Goal: Information Seeking & Learning: Learn about a topic

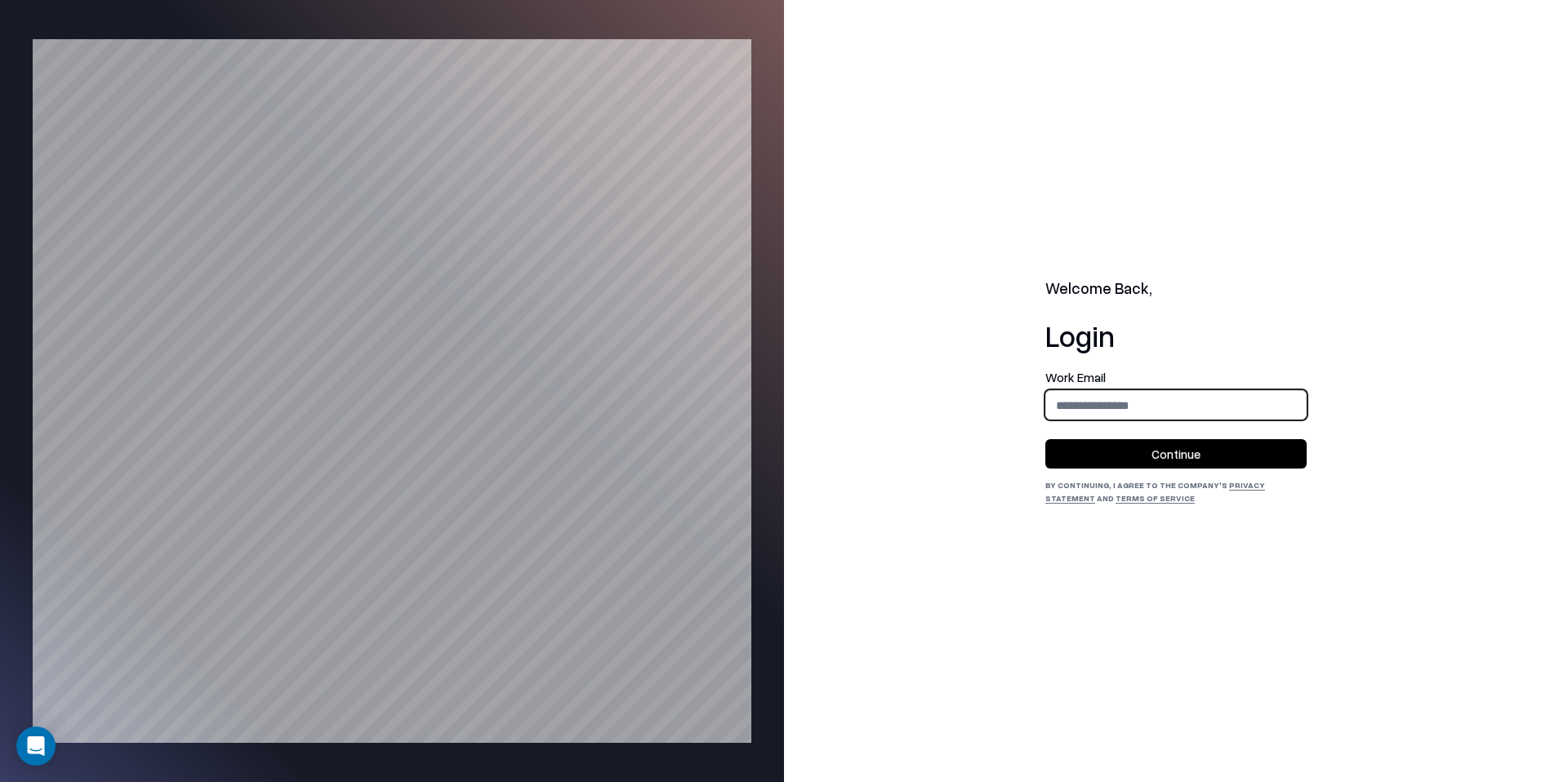
click at [1117, 395] on input "email" at bounding box center [1175, 405] width 260 height 30
type input "**********"
click at [1120, 451] on button "Continue" at bounding box center [1175, 453] width 262 height 29
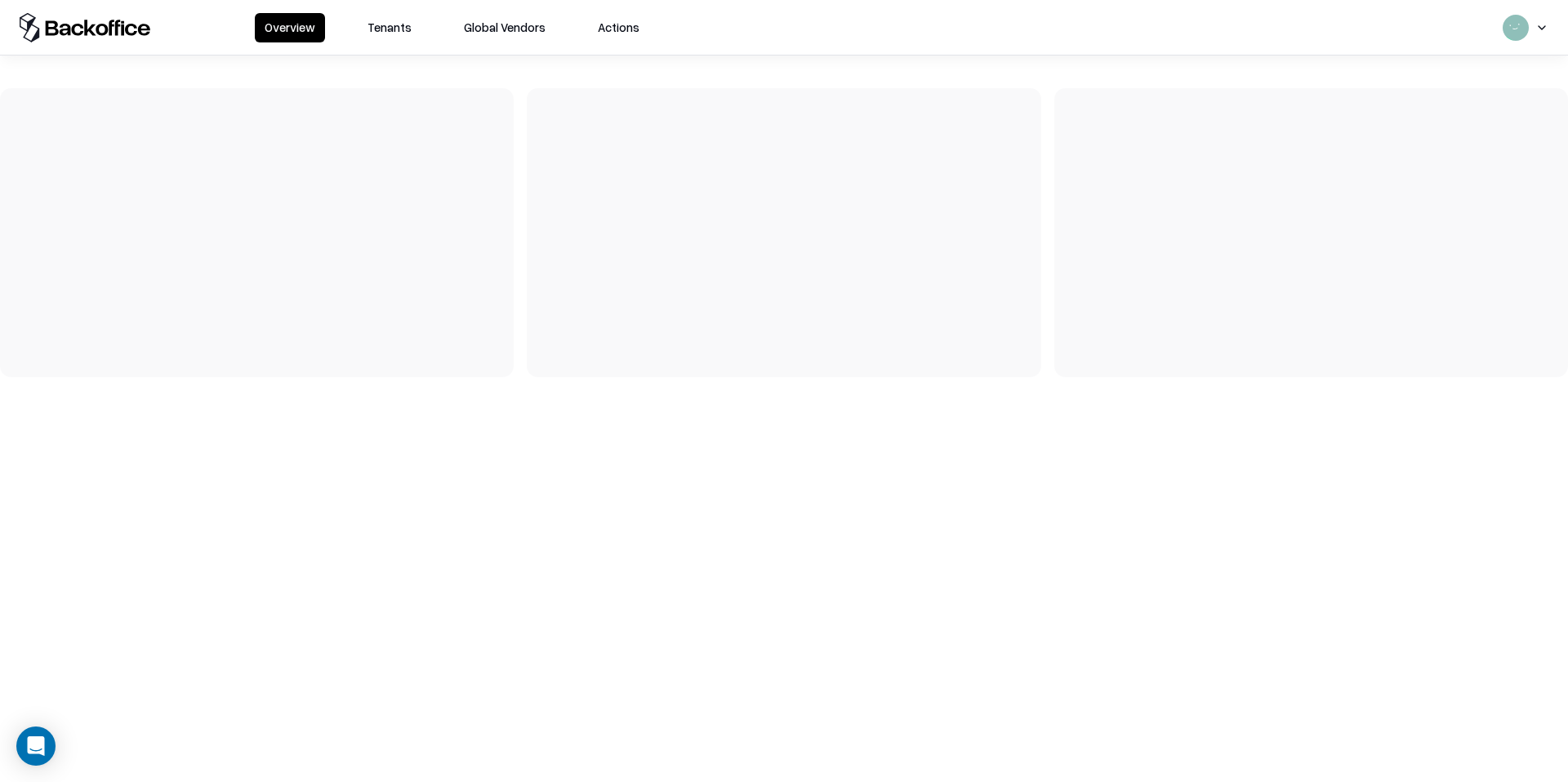
click at [392, 31] on button "Tenants" at bounding box center [389, 27] width 63 height 29
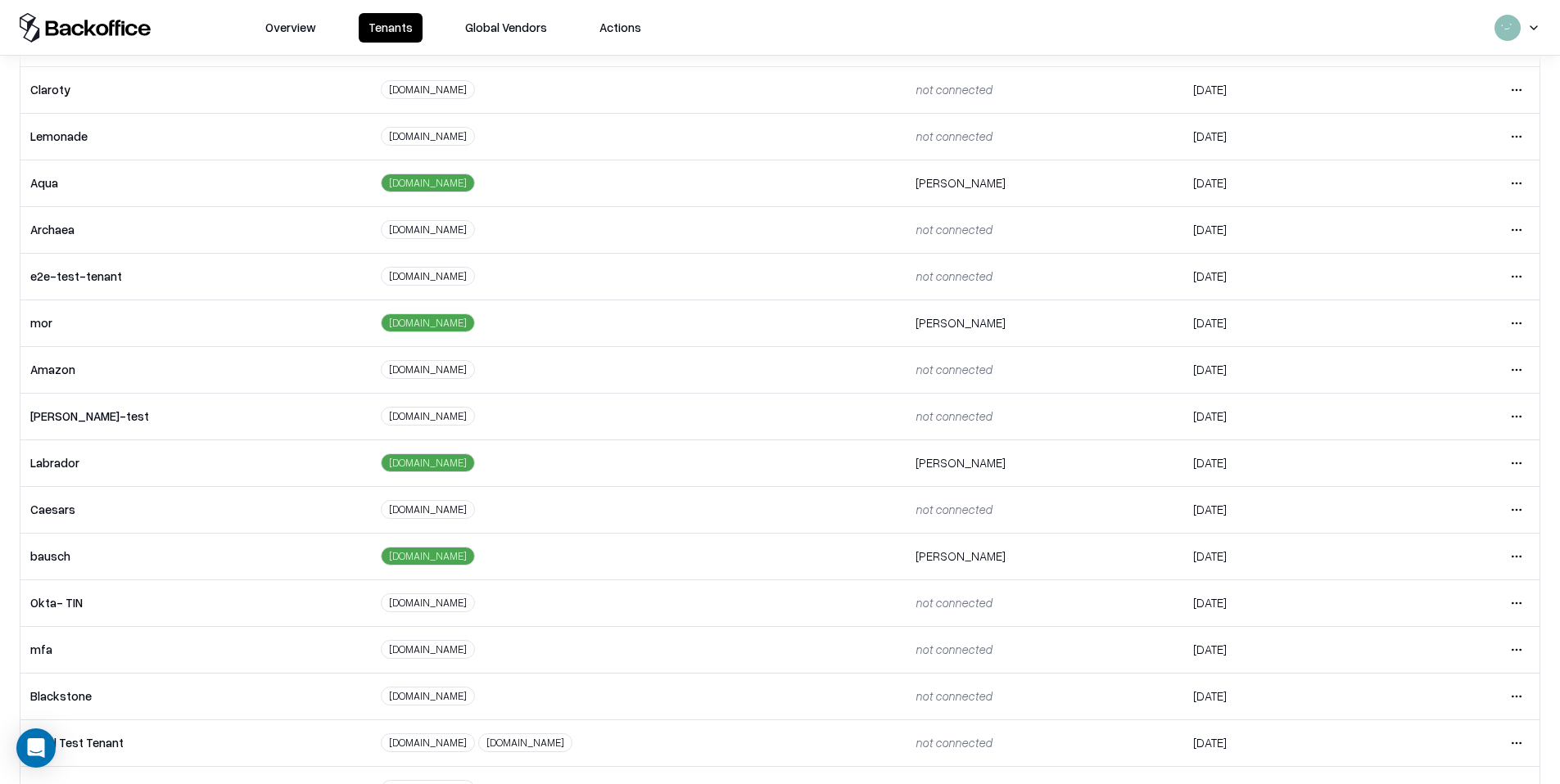
scroll to position [164, 0]
click at [1499, 503] on html "Overview Tenants Global Vendors Actions Tenants Add Tenant Tenant name Domain A…" at bounding box center [786, 392] width 1572 height 784
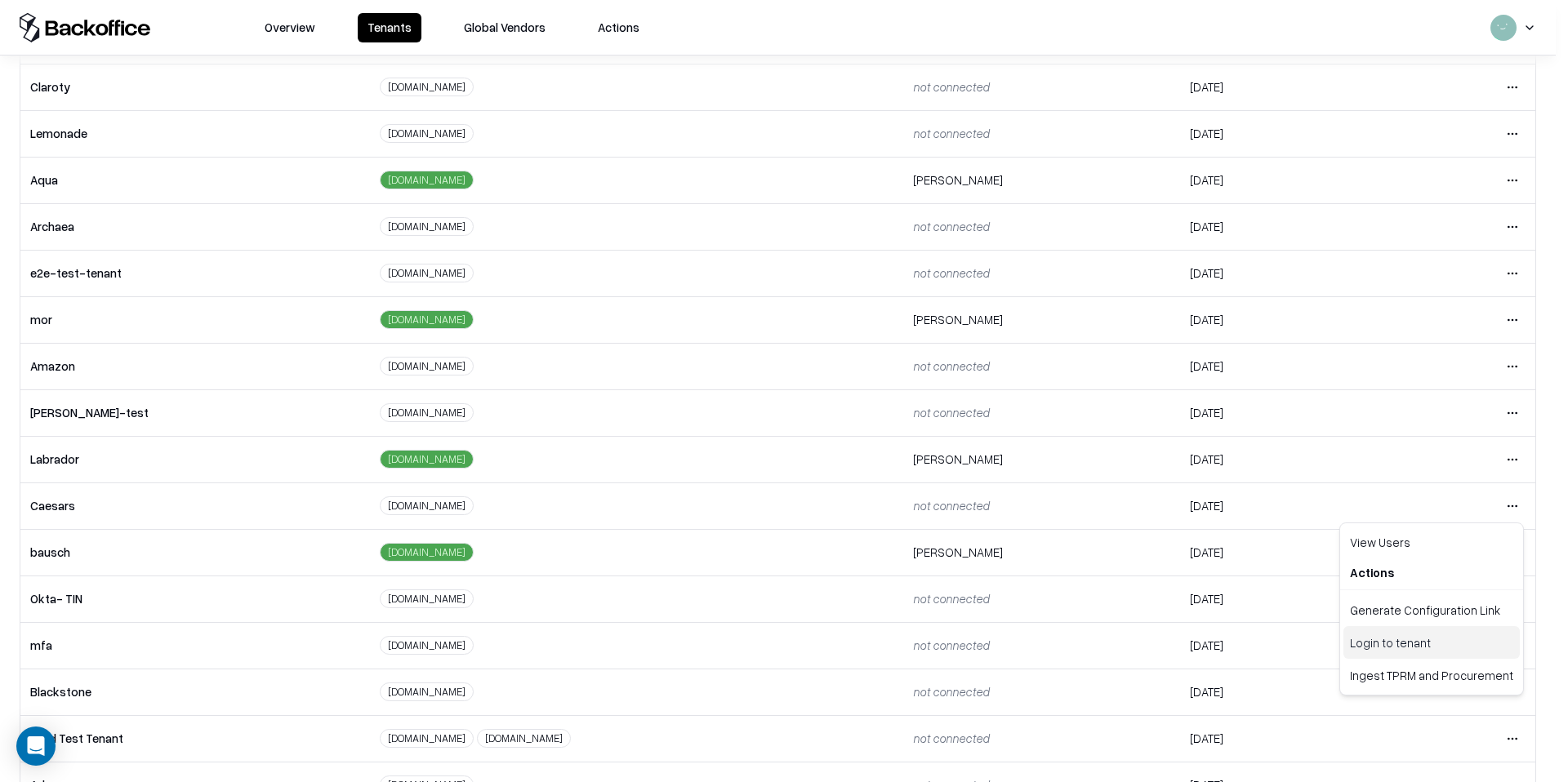
click at [1406, 641] on div "Login to tenant" at bounding box center [1431, 642] width 177 height 33
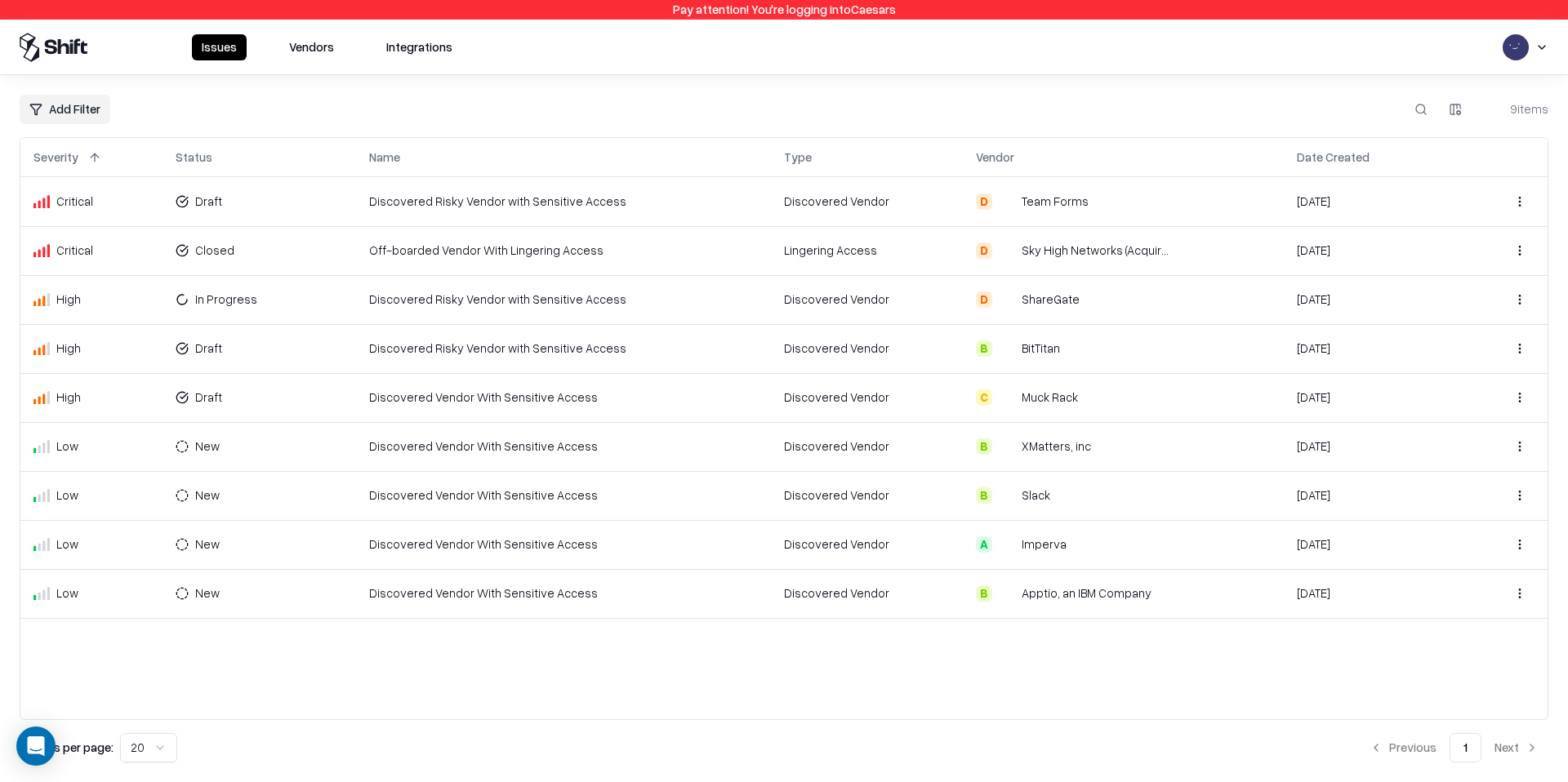
click at [432, 302] on td "Discovered Risky Vendor with Sensitive Access" at bounding box center [563, 299] width 415 height 49
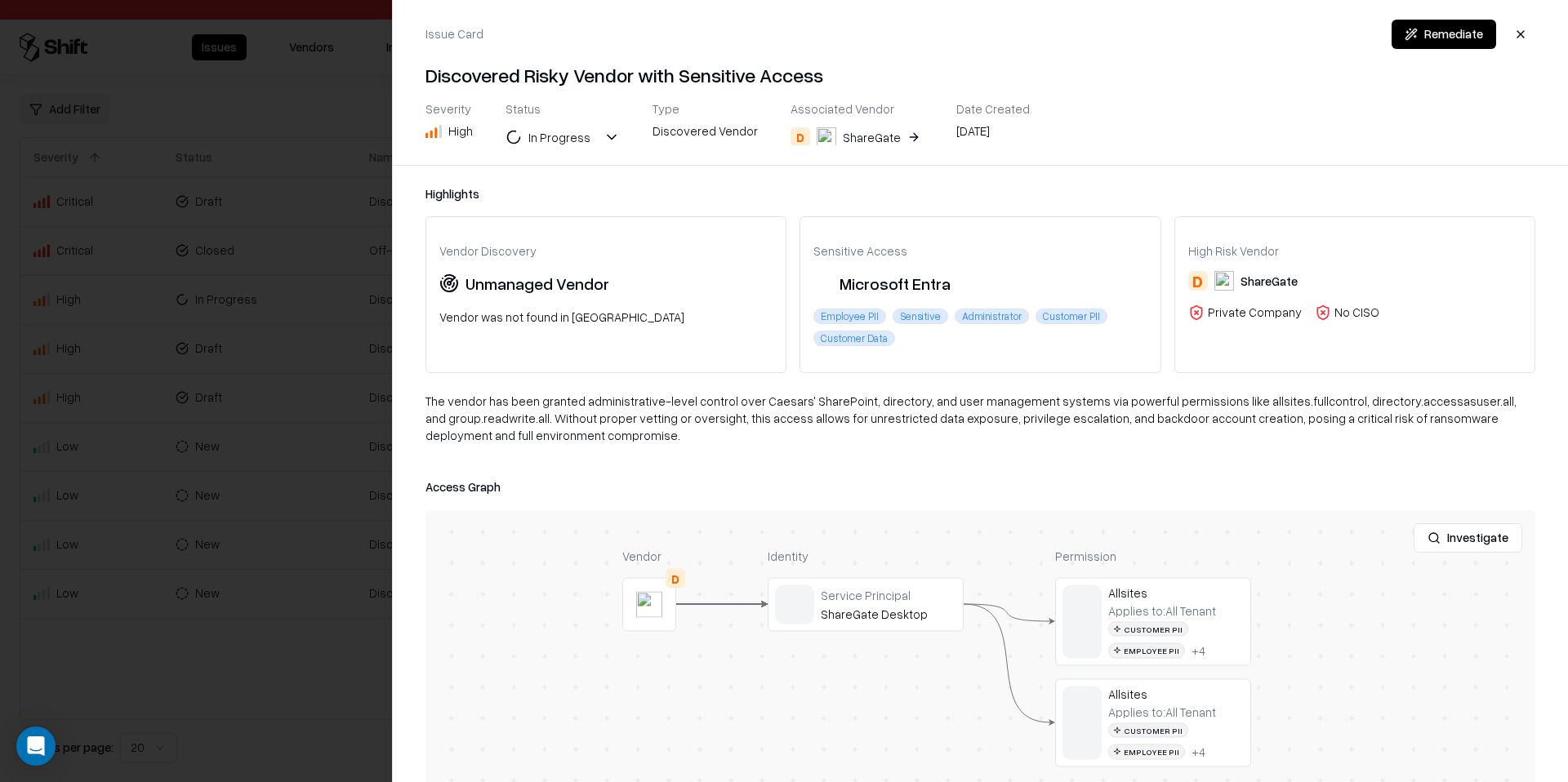
drag, startPoint x: 647, startPoint y: 580, endPoint x: 609, endPoint y: 544, distance: 52.3
click at [609, 544] on div "Investigate Vendor D Identity Service Principal ShareGate Desktop Permission Al…" at bounding box center [980, 714] width 1110 height 408
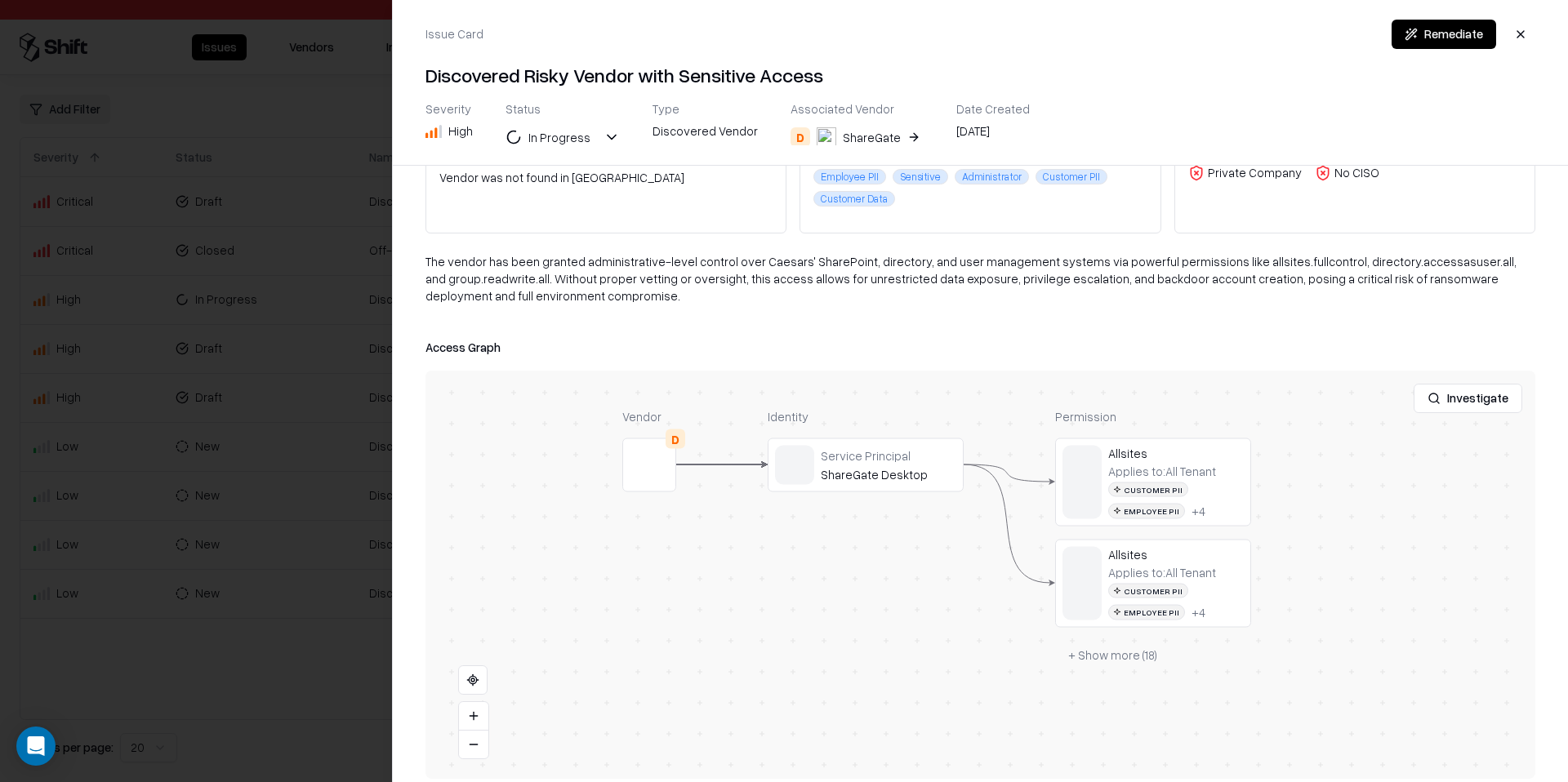
scroll to position [155, 0]
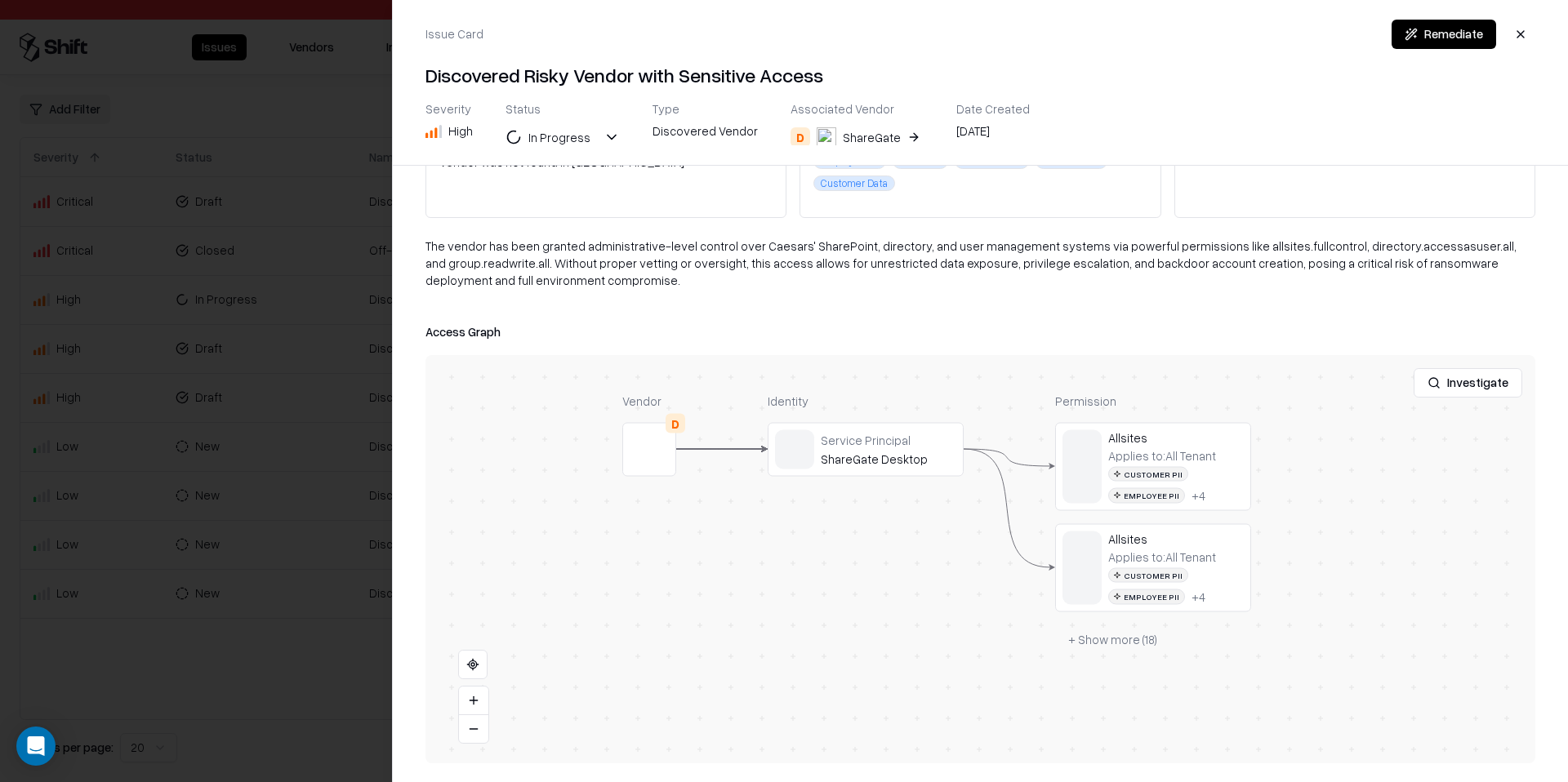
click at [1101, 652] on button "+ Show more ( 18 )" at bounding box center [1113, 638] width 115 height 29
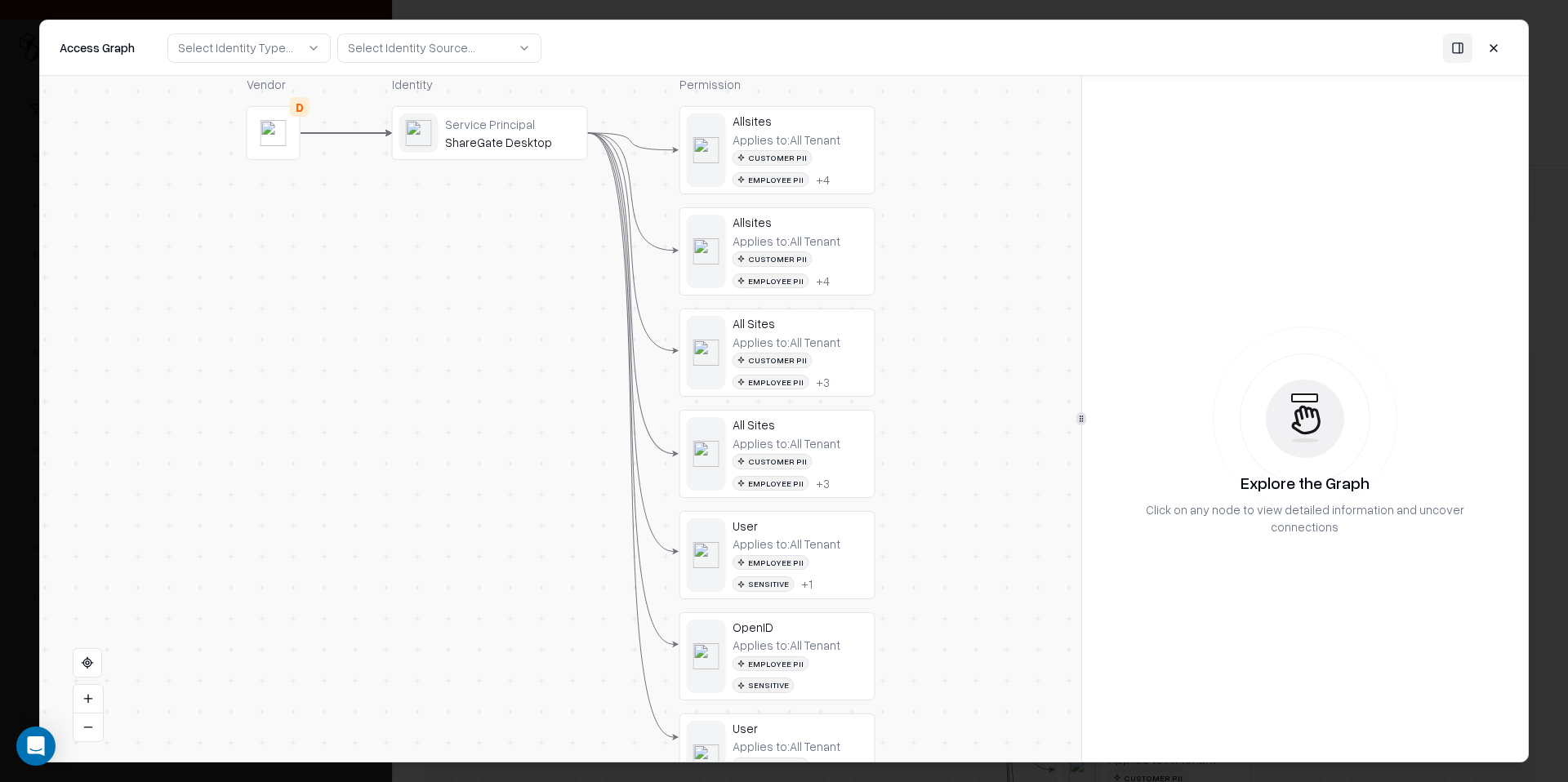
click at [1492, 50] on button at bounding box center [1493, 47] width 29 height 29
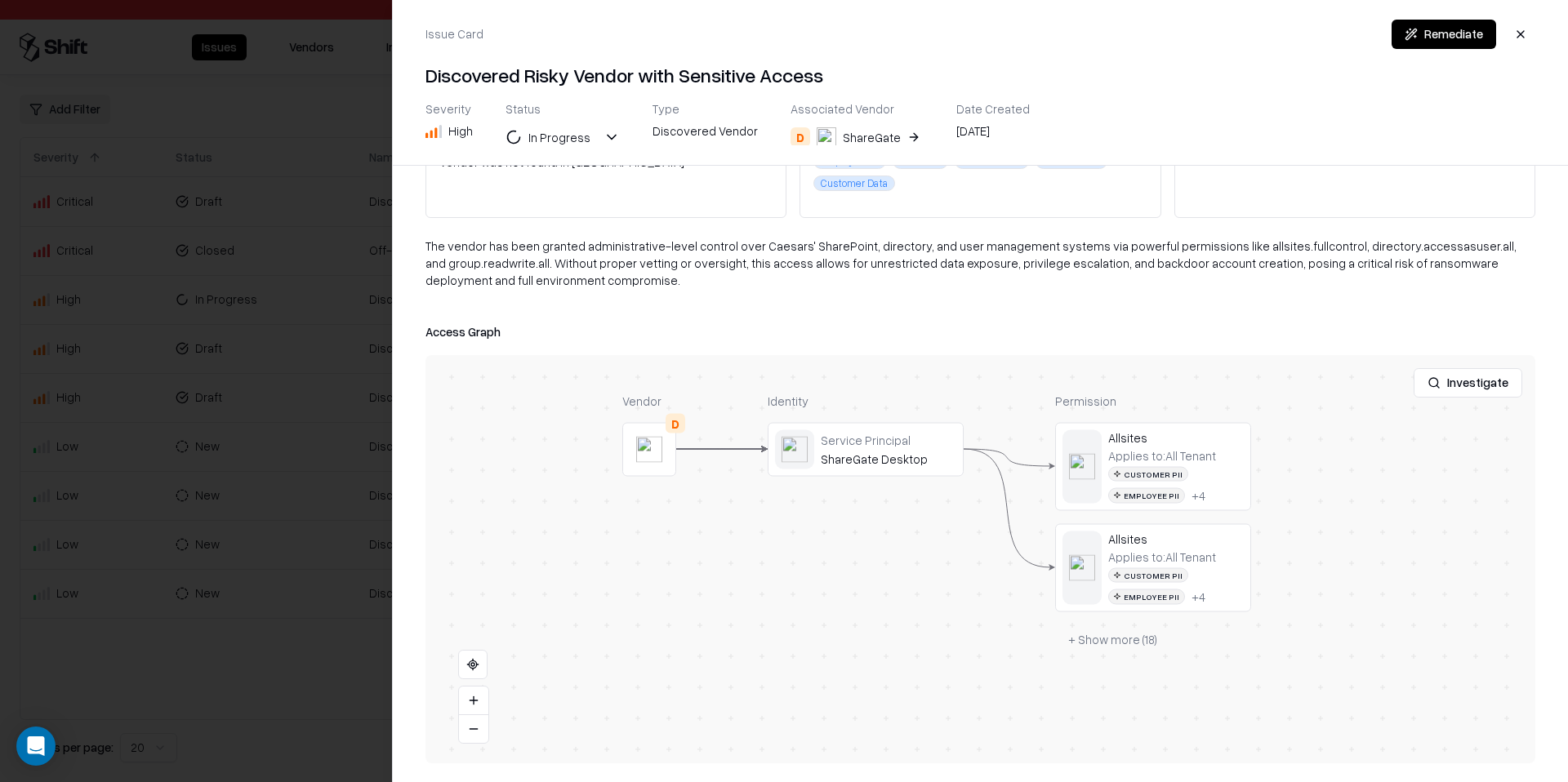
click at [171, 285] on div at bounding box center [784, 391] width 1568 height 782
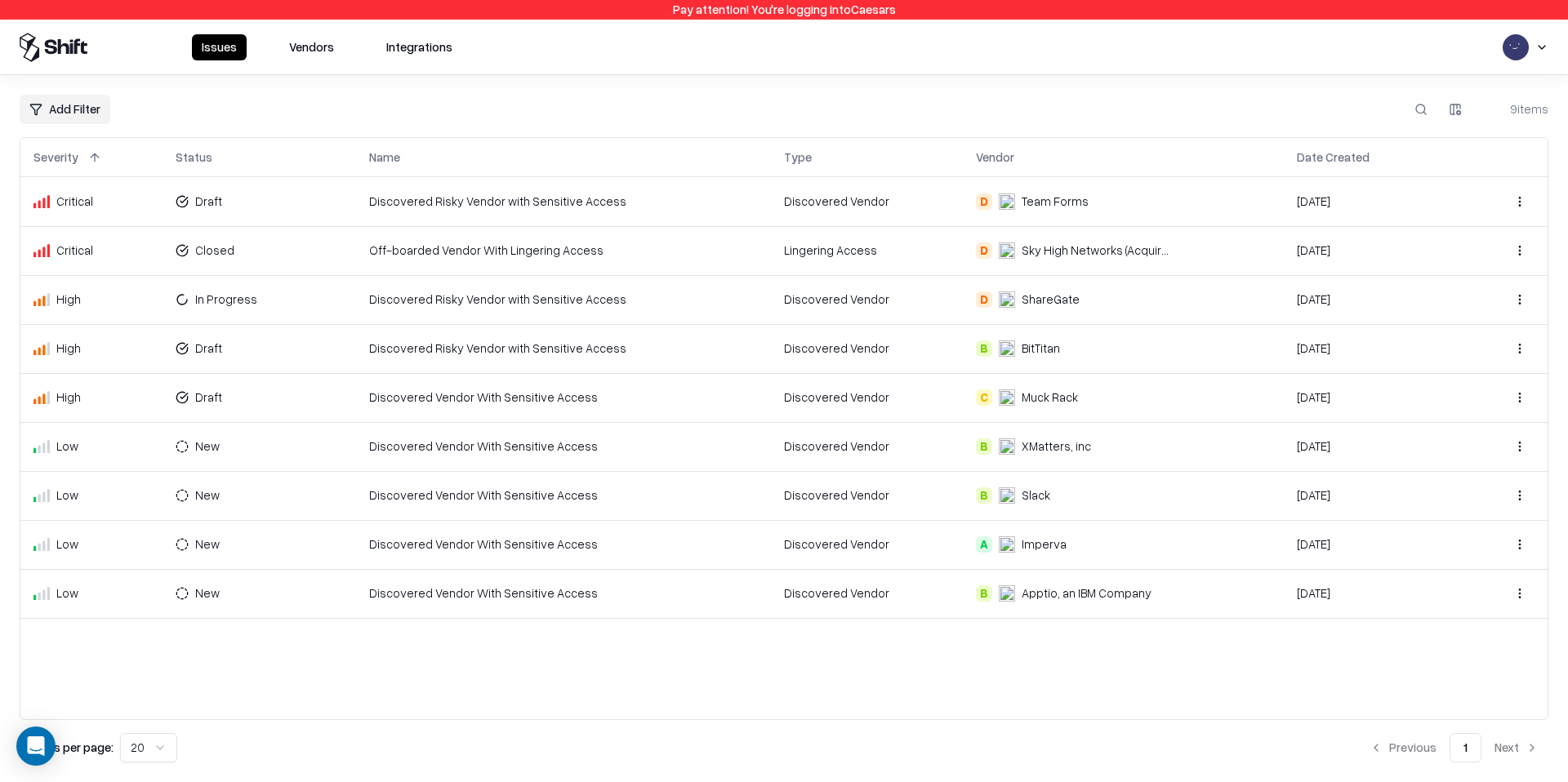
click at [635, 397] on td "Discovered Vendor With Sensitive Access" at bounding box center [563, 398] width 415 height 49
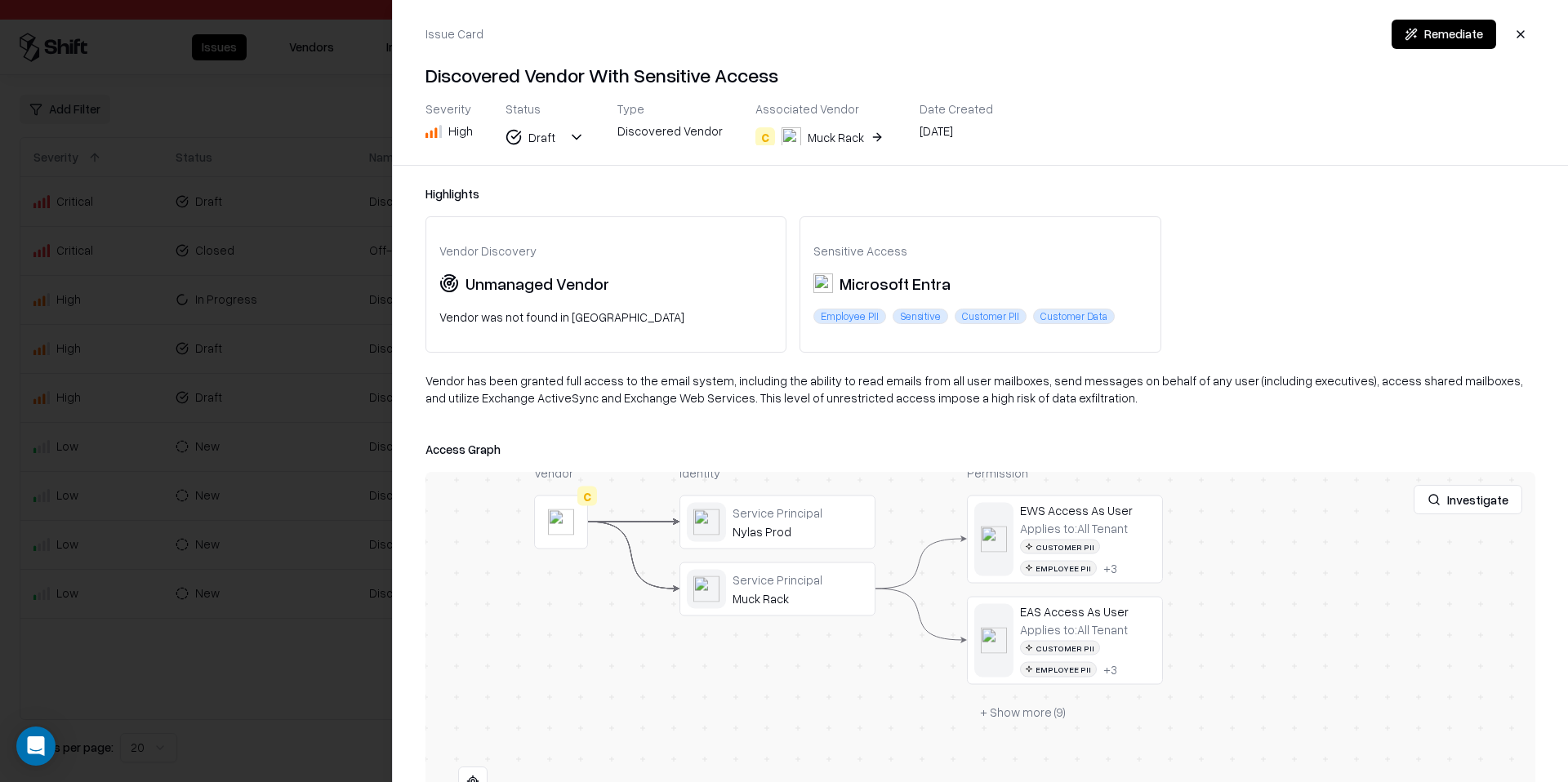
drag, startPoint x: 781, startPoint y: 502, endPoint x: 714, endPoint y: 460, distance: 79.1
click at [714, 460] on div "Access Graph Investigate Vendor C Identity Service Principal Nylas Prod Service…" at bounding box center [980, 659] width 1110 height 441
click at [986, 706] on button "+ Show more ( 9 )" at bounding box center [1023, 711] width 111 height 29
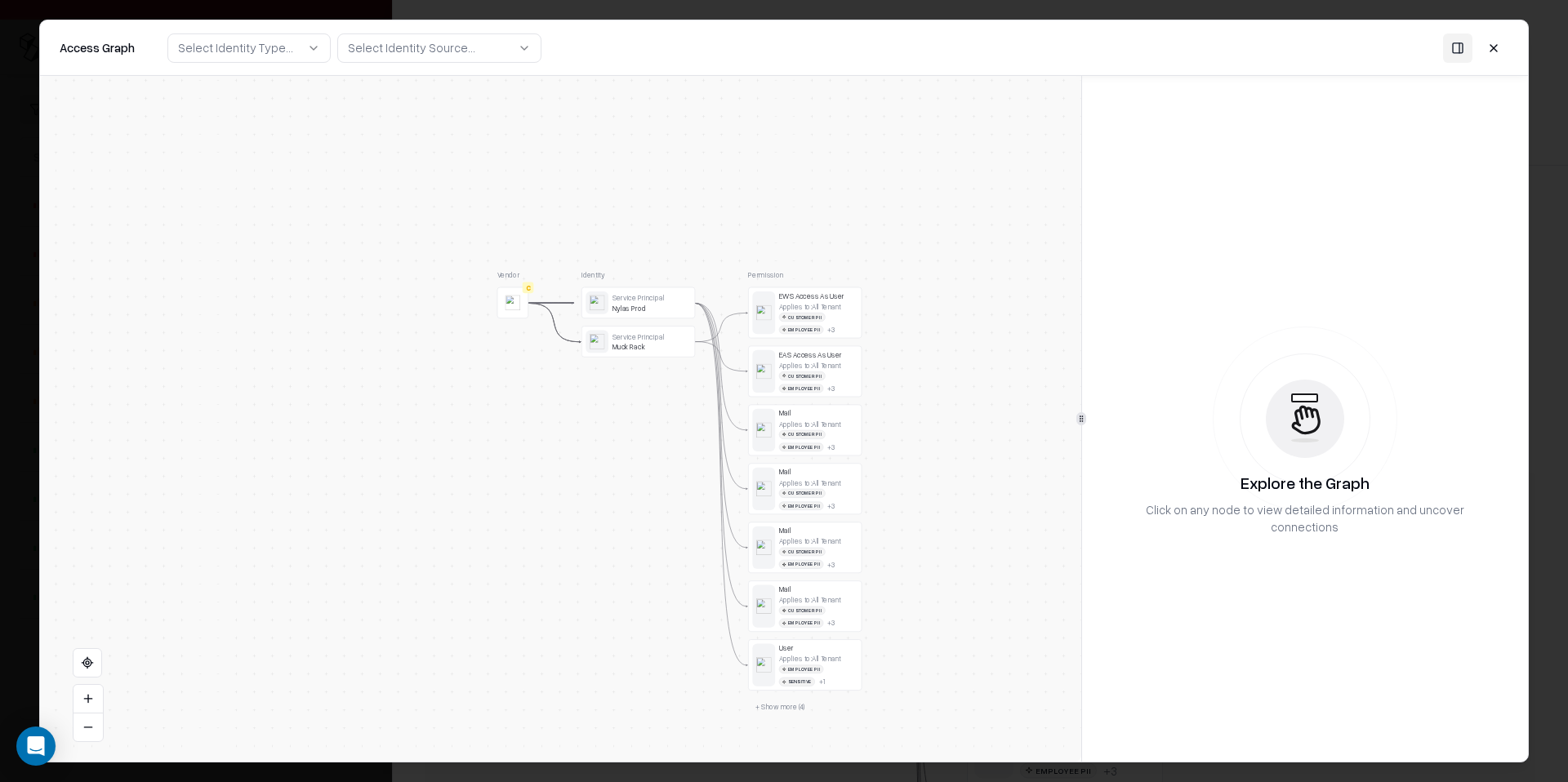
click at [1487, 50] on button at bounding box center [1493, 47] width 29 height 29
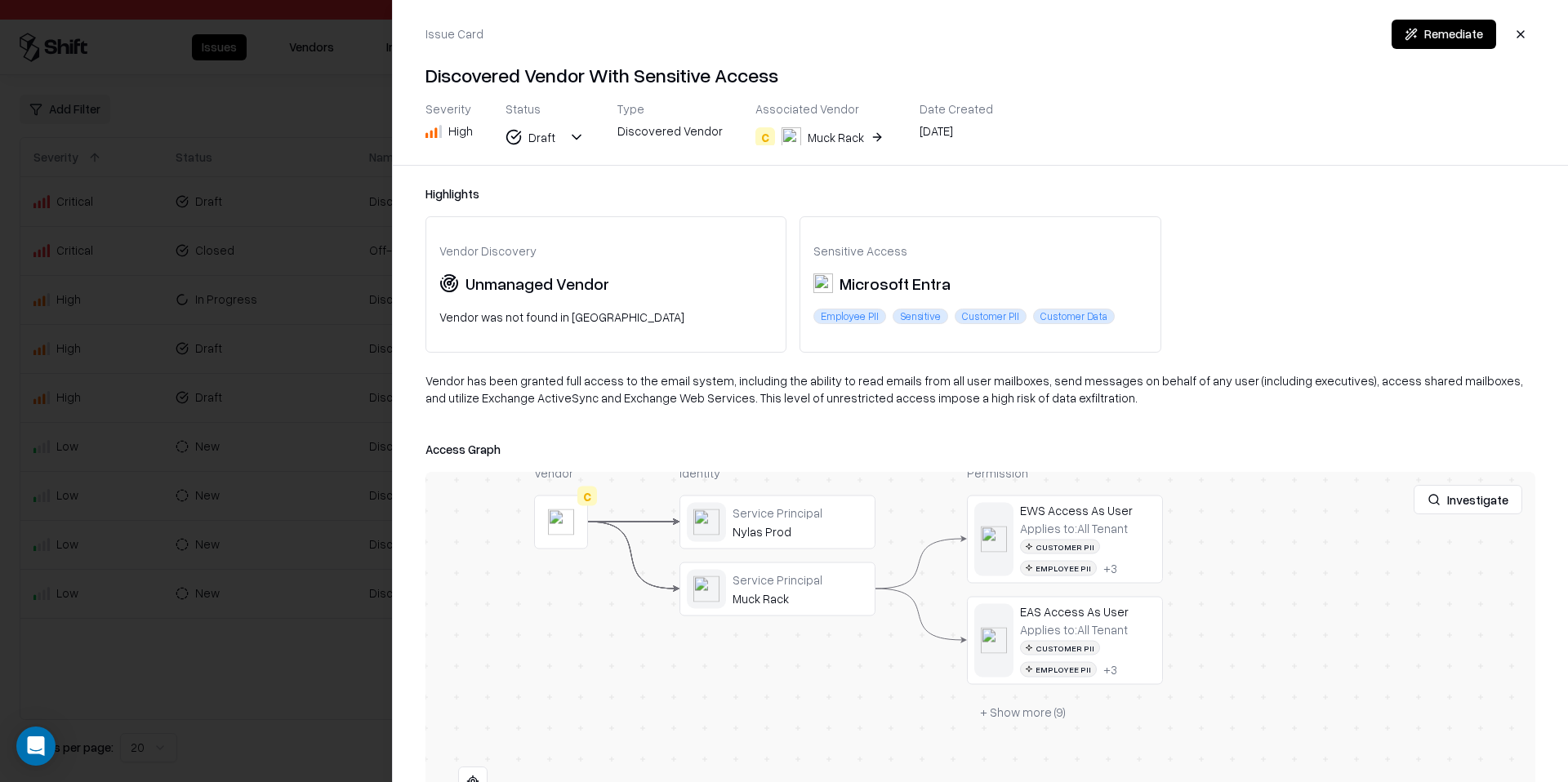
click at [1514, 41] on button "button" at bounding box center [1520, 34] width 29 height 29
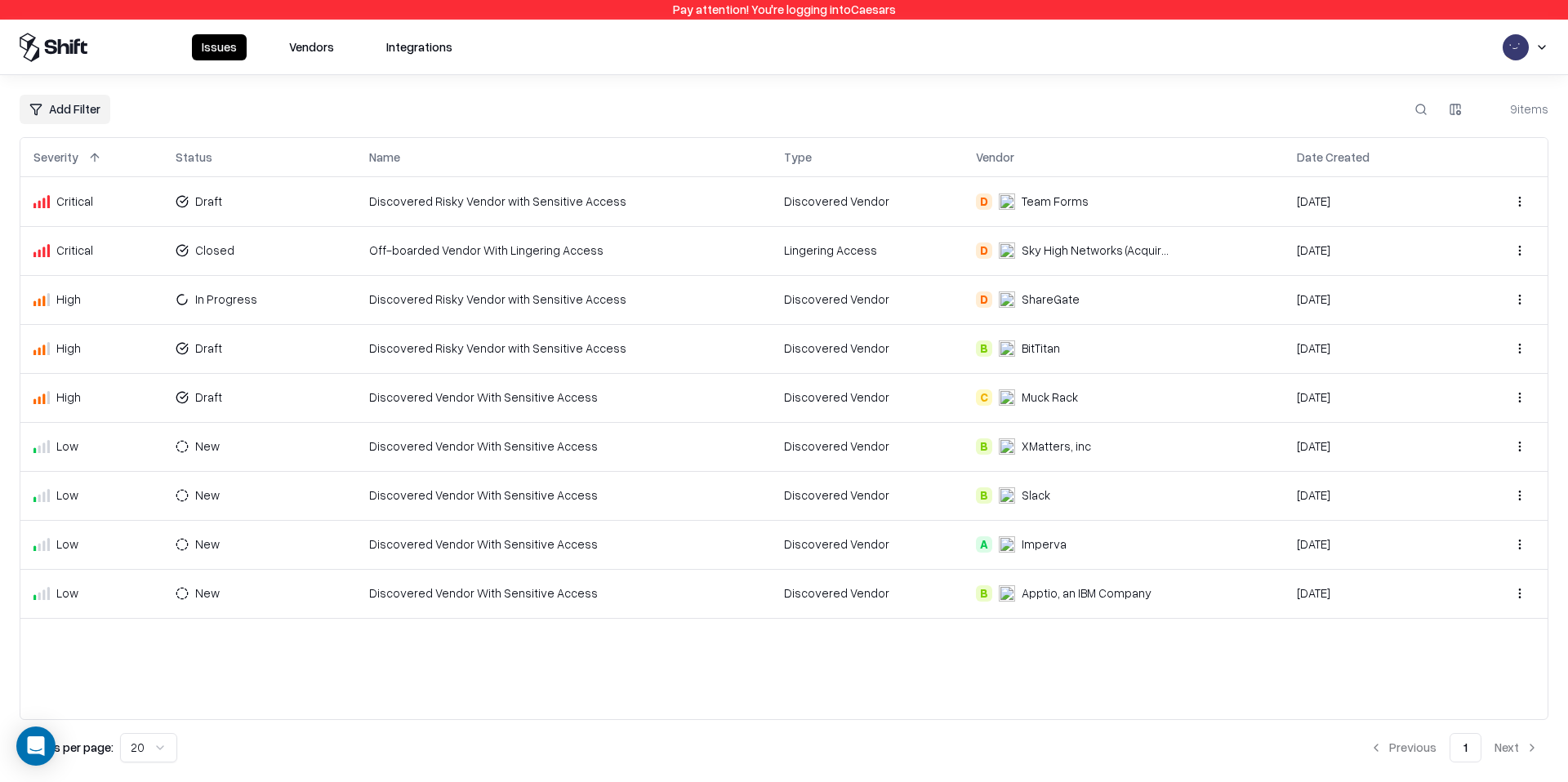
click at [1542, 46] on html "Pay attention! You're logging into Caesars Issues Vendors Integrations Add Filt…" at bounding box center [784, 391] width 1568 height 782
click at [1472, 119] on div "Log out" at bounding box center [1467, 128] width 196 height 27
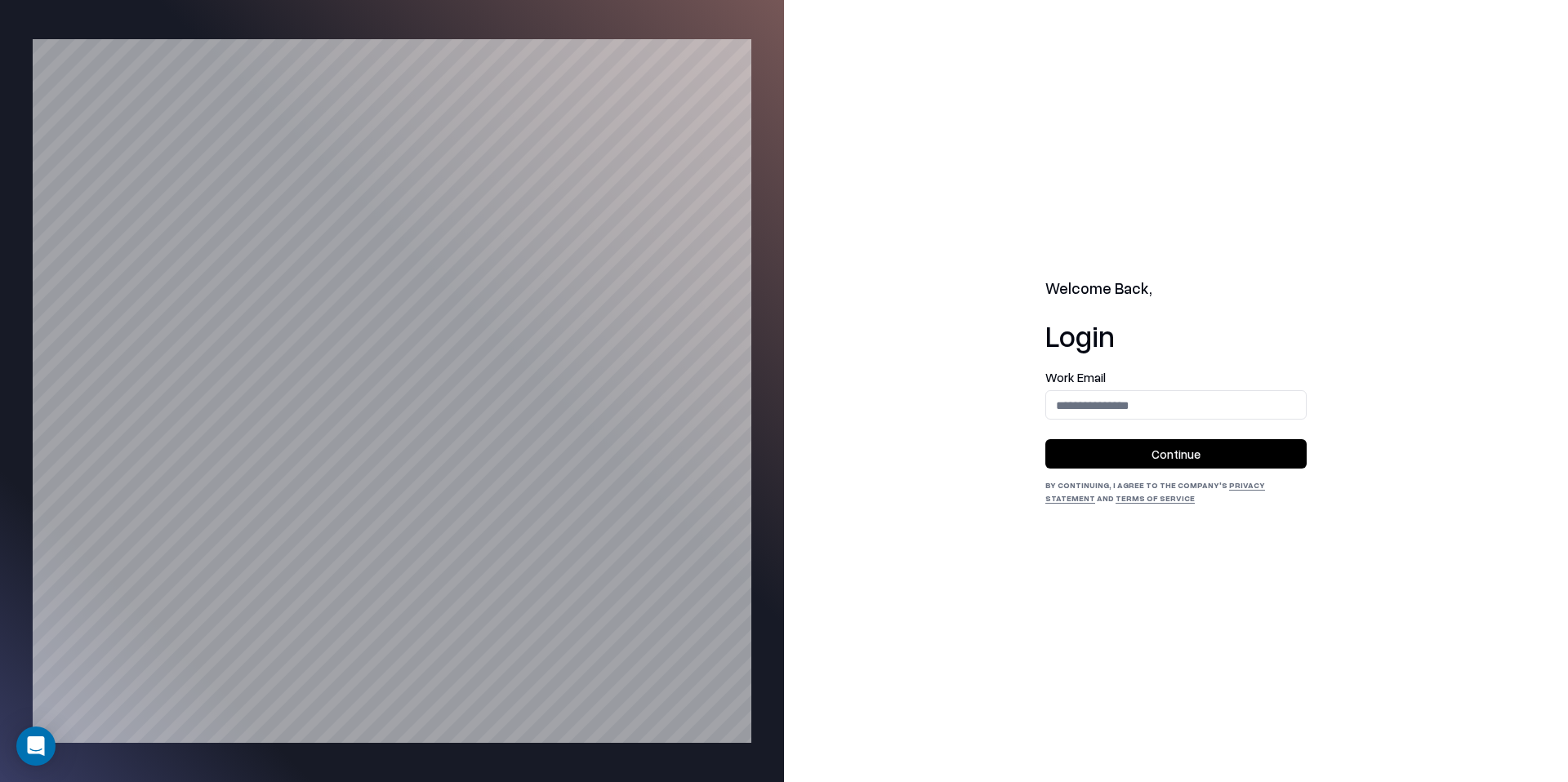
drag, startPoint x: 1100, startPoint y: 420, endPoint x: 1100, endPoint y: 412, distance: 8.0
click at [1100, 420] on form "Work Email Continue" at bounding box center [1175, 419] width 262 height 97
click at [1100, 412] on input "email" at bounding box center [1175, 405] width 260 height 30
type input "**********"
click at [1122, 467] on button "Continue" at bounding box center [1175, 453] width 262 height 29
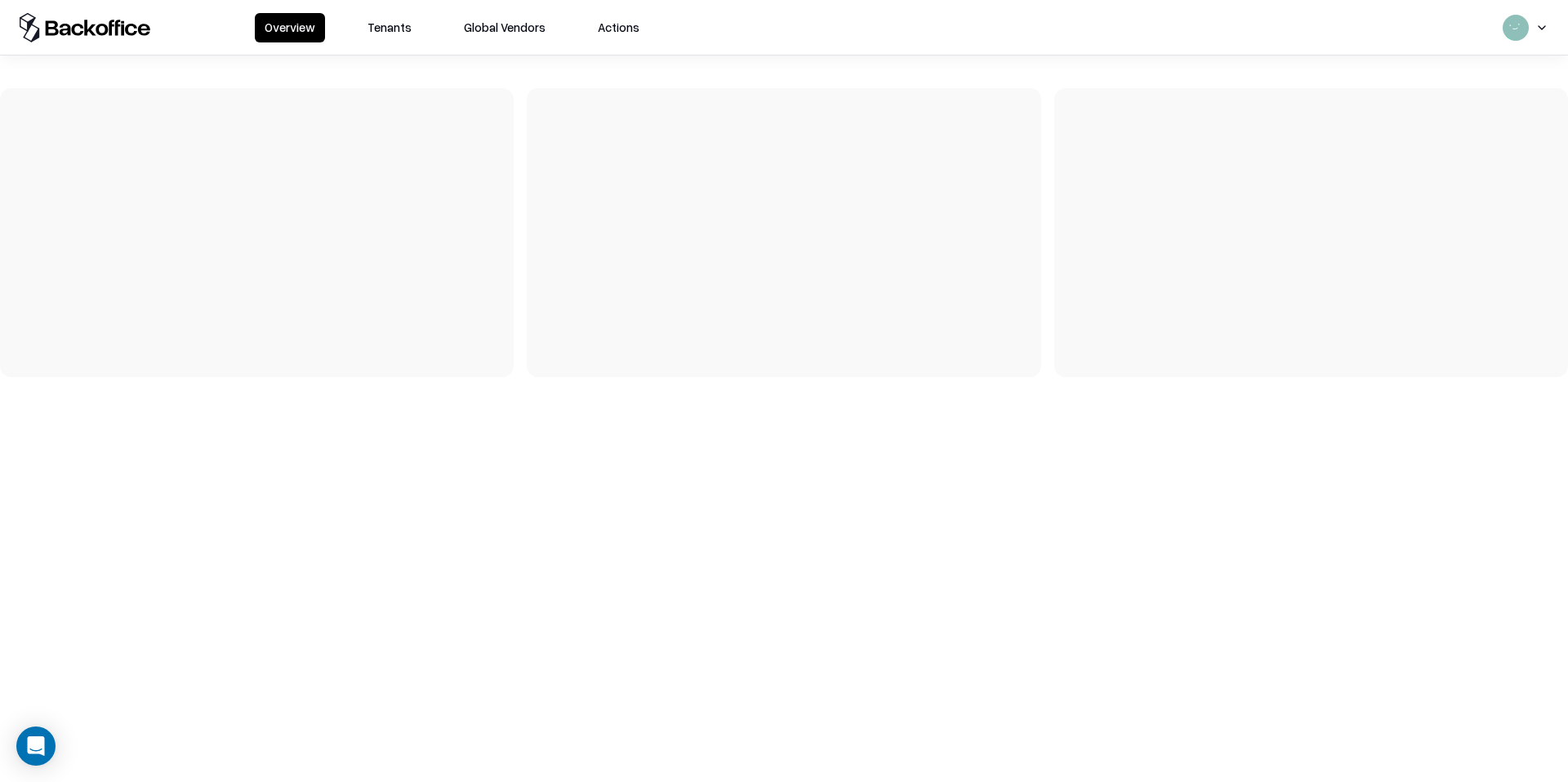
click at [379, 35] on button "Tenants" at bounding box center [389, 27] width 63 height 29
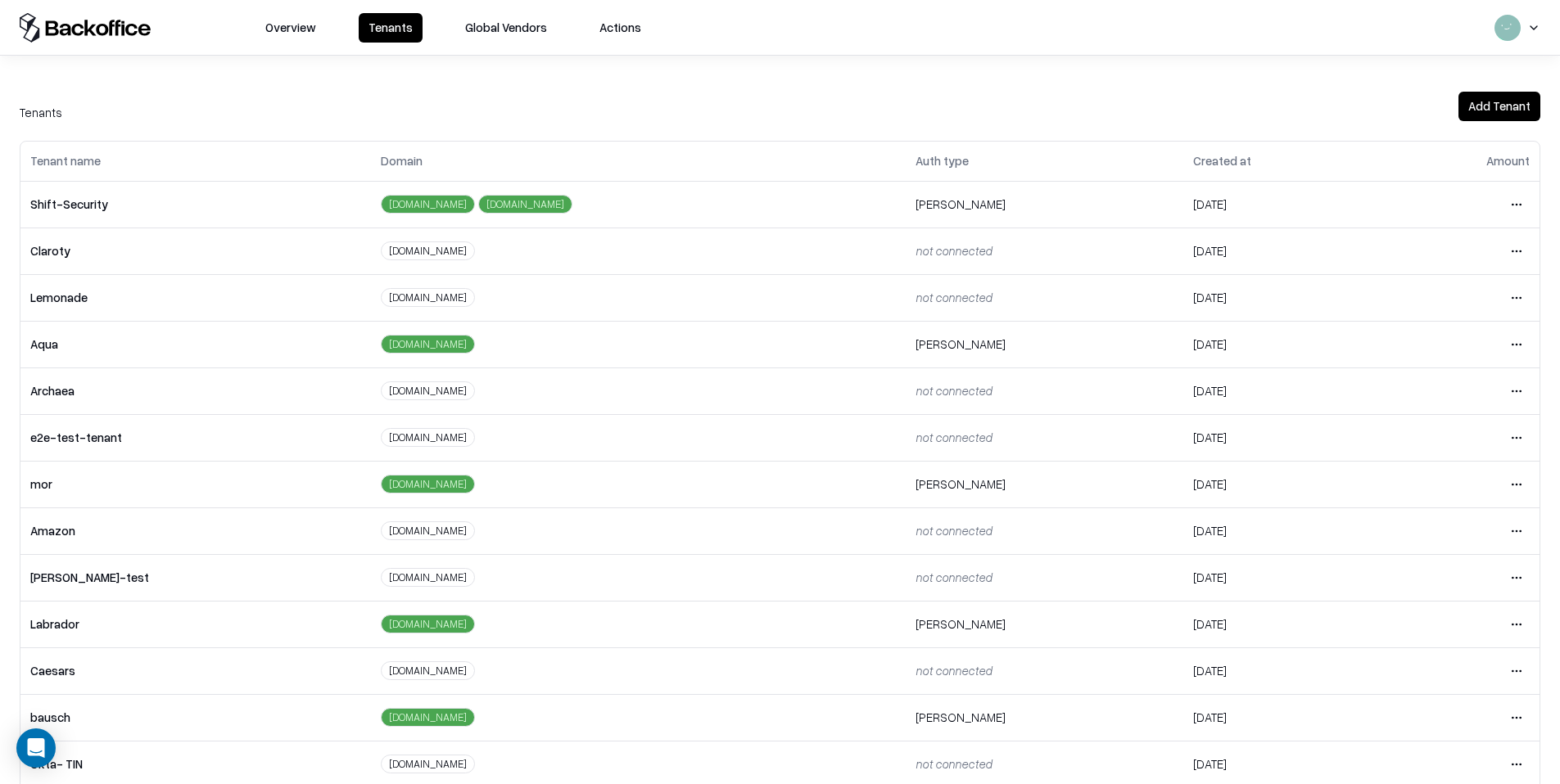
click at [1515, 717] on html "Overview Tenants Global Vendors Actions Tenants Add Tenant Tenant name Domain A…" at bounding box center [780, 392] width 1560 height 784
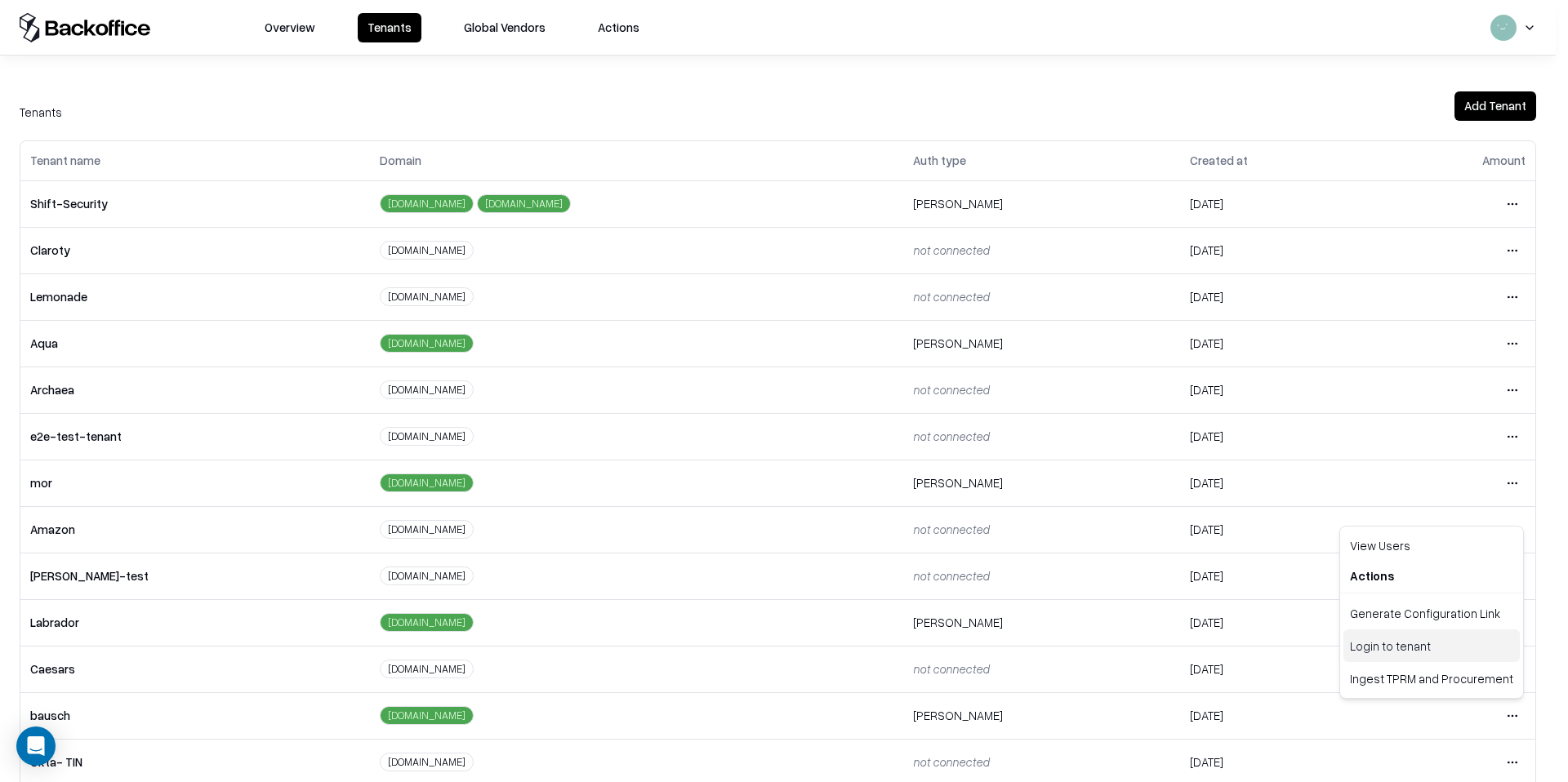
click at [1414, 654] on div "Login to tenant" at bounding box center [1431, 645] width 177 height 33
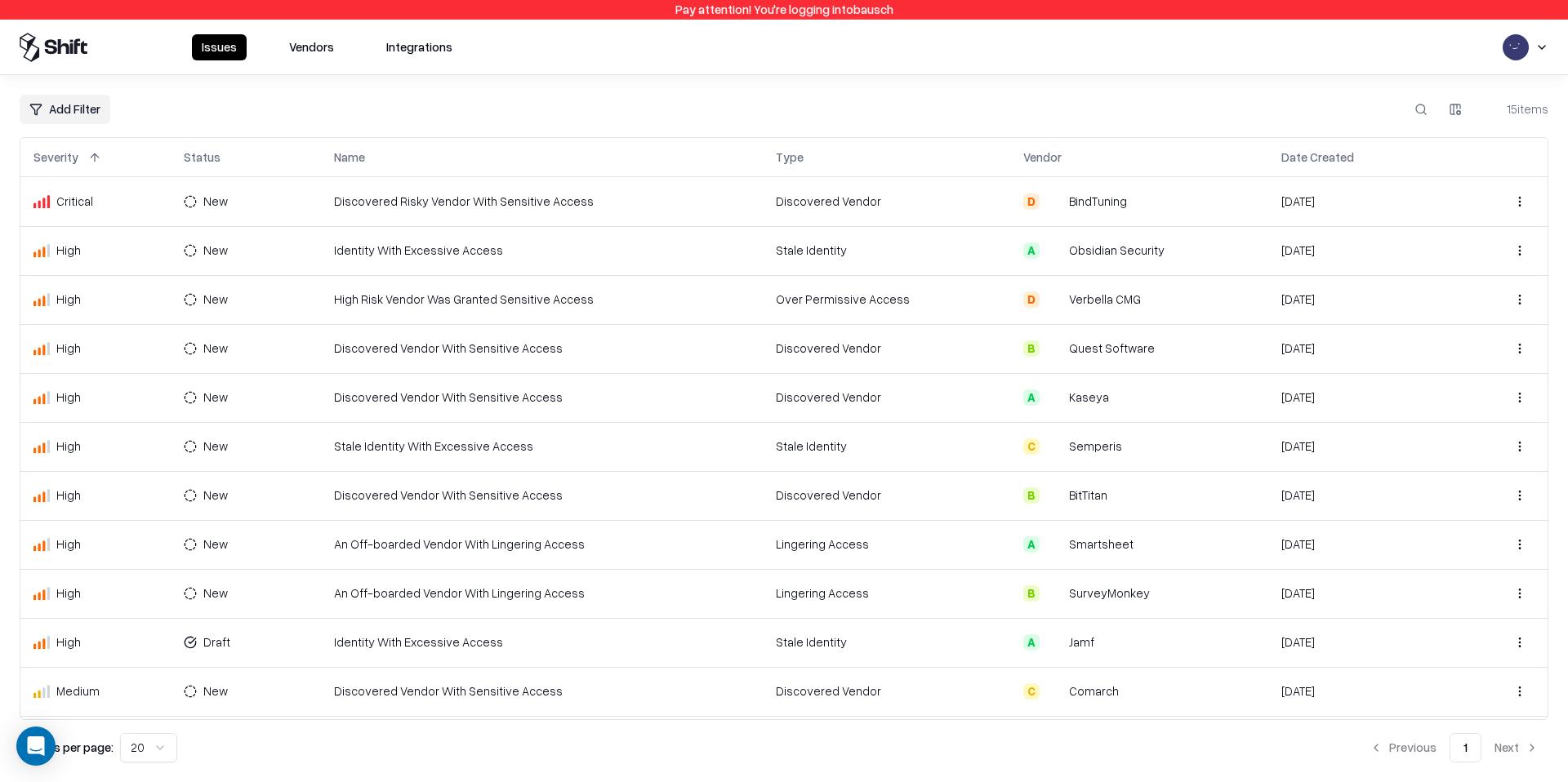
click at [473, 213] on td "Discovered Risky Vendor With Sensitive Access" at bounding box center [542, 202] width 442 height 49
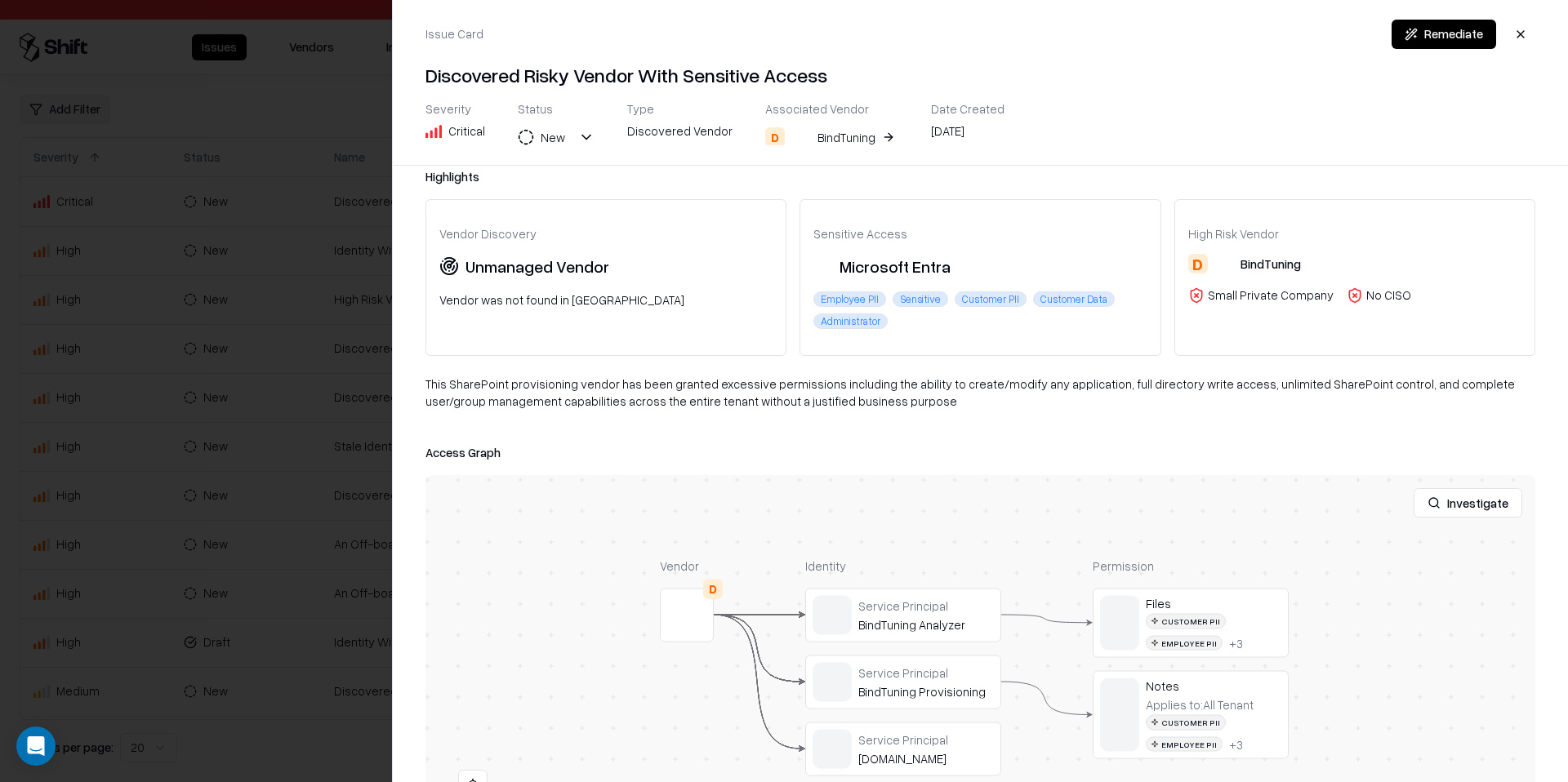
scroll to position [28, 0]
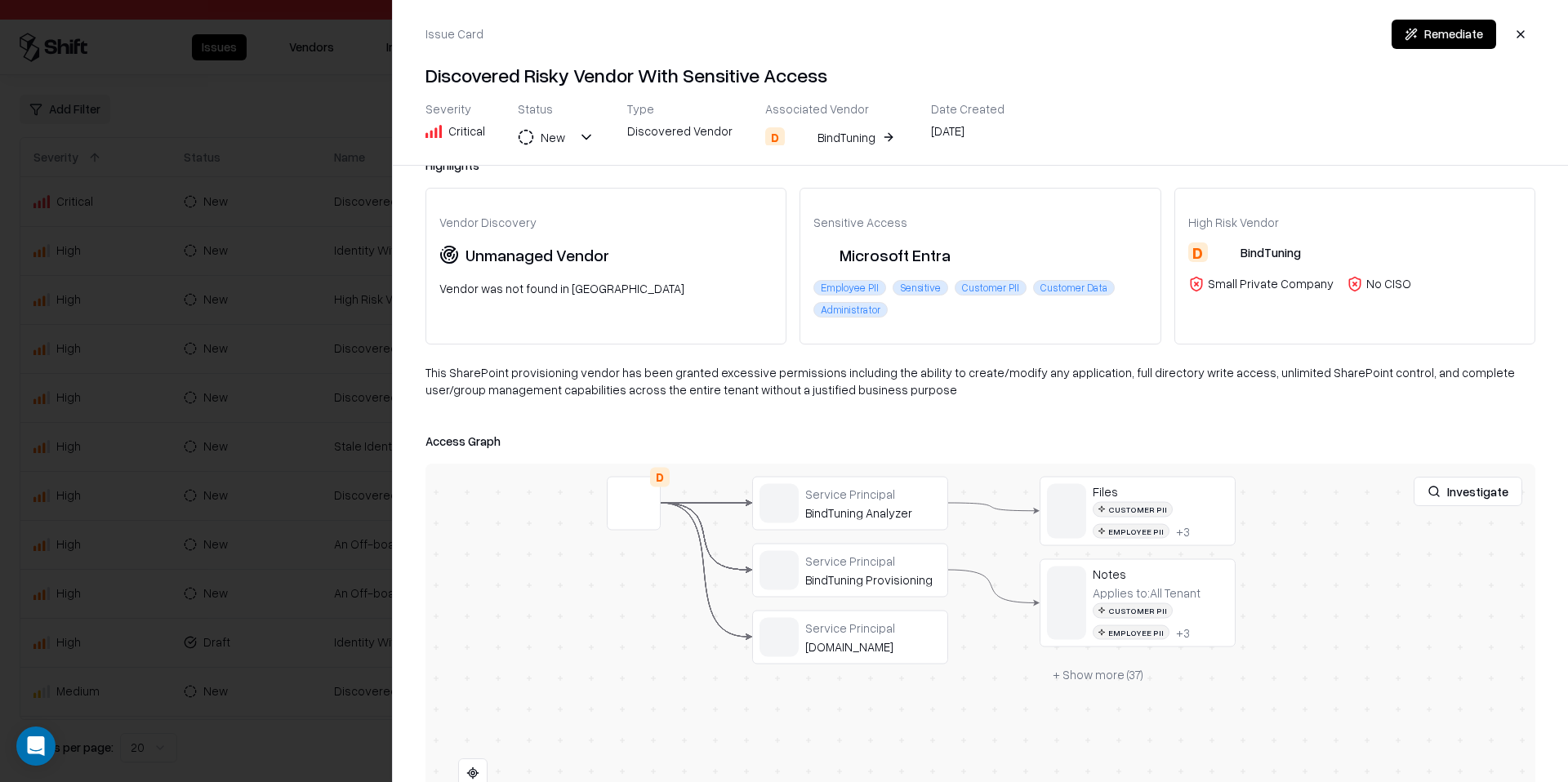
drag, startPoint x: 760, startPoint y: 545, endPoint x: 748, endPoint y: 509, distance: 37.9
click at [1075, 677] on button "+ Show more ( 37 )" at bounding box center [1098, 674] width 117 height 29
